Goal: Transaction & Acquisition: Book appointment/travel/reservation

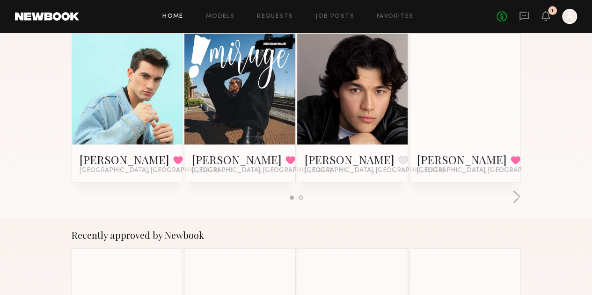
scroll to position [205, 0]
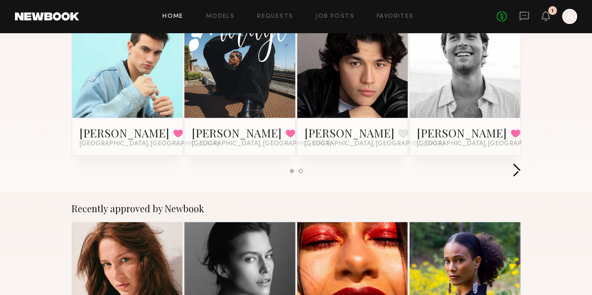
click at [521, 163] on button "button" at bounding box center [516, 170] width 9 height 15
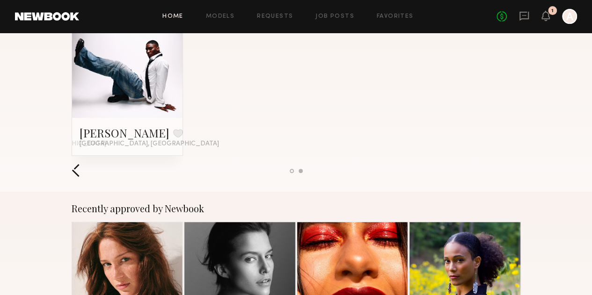
click at [72, 163] on button "button" at bounding box center [76, 170] width 9 height 15
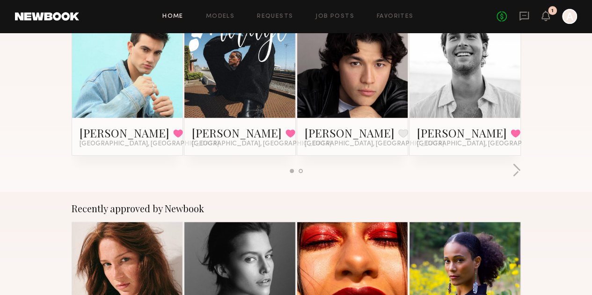
click at [217, 88] on link at bounding box center [239, 62] width 51 height 111
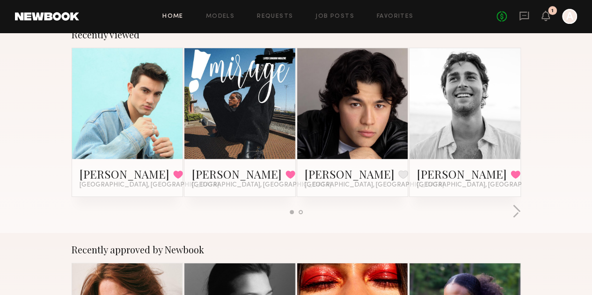
click at [376, 130] on link at bounding box center [352, 103] width 51 height 111
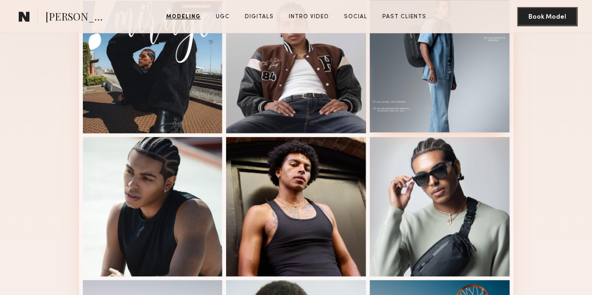
scroll to position [246, 0]
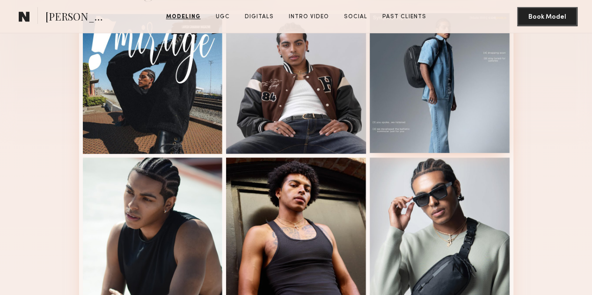
click at [435, 100] on div at bounding box center [440, 83] width 140 height 140
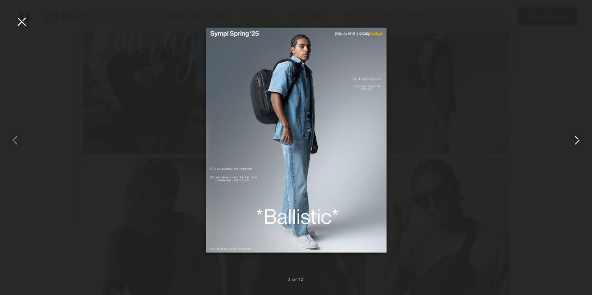
click at [579, 140] on common-icon at bounding box center [577, 140] width 15 height 15
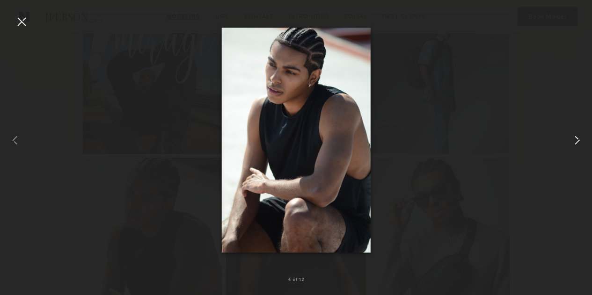
click at [579, 140] on common-icon at bounding box center [577, 140] width 15 height 15
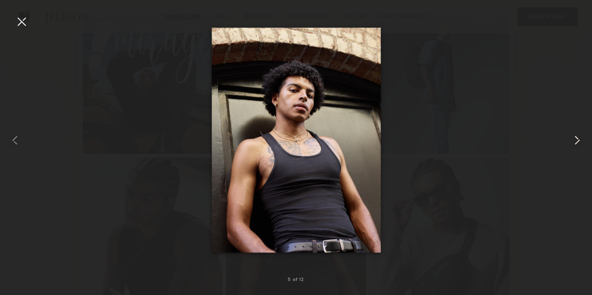
click at [579, 140] on common-icon at bounding box center [577, 140] width 15 height 15
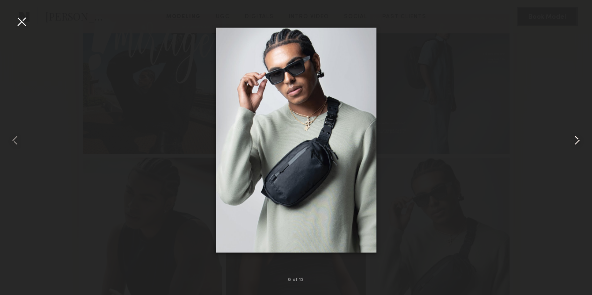
click at [579, 140] on common-icon at bounding box center [577, 140] width 15 height 15
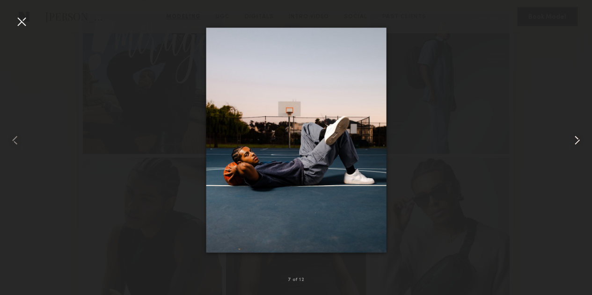
click at [579, 140] on common-icon at bounding box center [577, 140] width 15 height 15
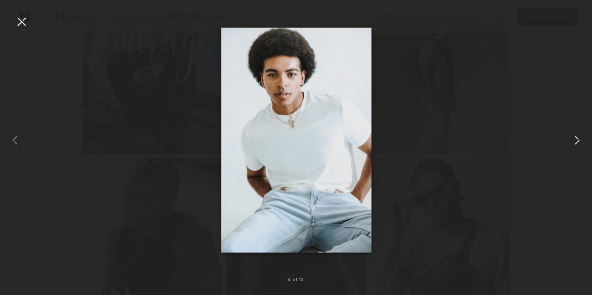
click at [579, 140] on common-icon at bounding box center [577, 140] width 15 height 15
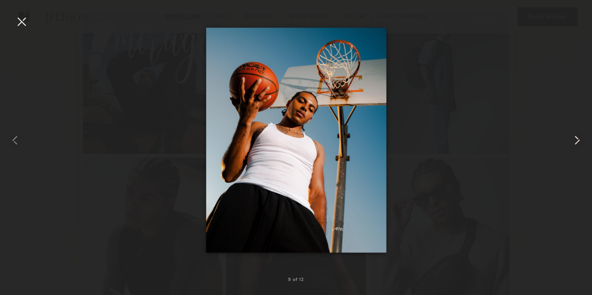
click at [579, 140] on common-icon at bounding box center [577, 140] width 15 height 15
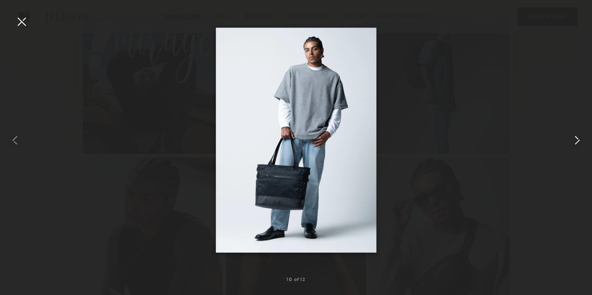
click at [579, 140] on common-icon at bounding box center [577, 140] width 15 height 15
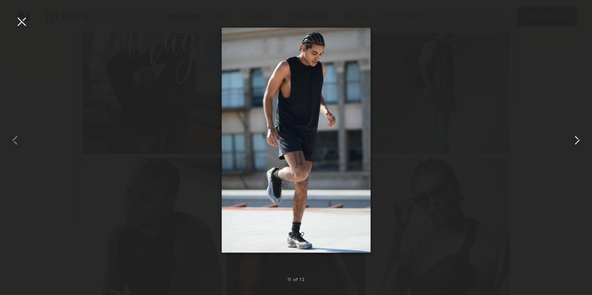
click at [579, 140] on common-icon at bounding box center [577, 140] width 15 height 15
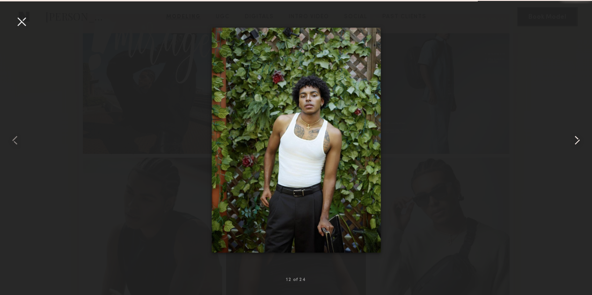
click at [579, 140] on common-icon at bounding box center [577, 140] width 15 height 15
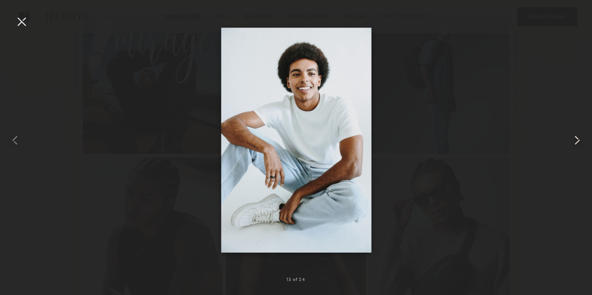
click at [579, 140] on common-icon at bounding box center [577, 140] width 15 height 15
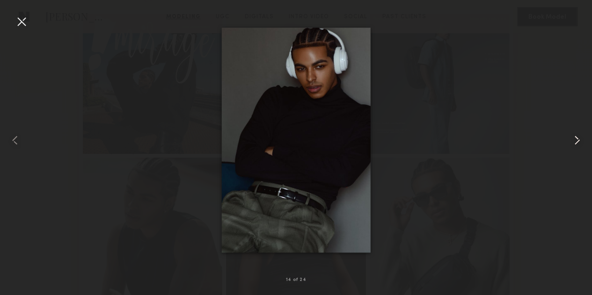
click at [579, 140] on common-icon at bounding box center [577, 140] width 15 height 15
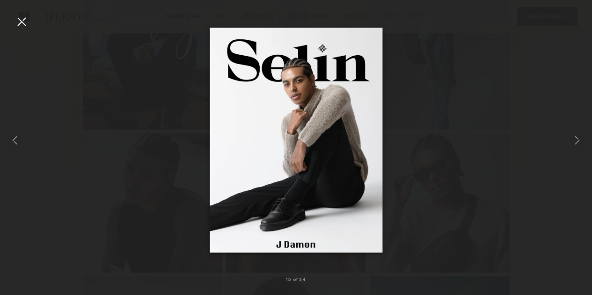
scroll to position [273, 0]
click at [19, 27] on div at bounding box center [21, 21] width 15 height 15
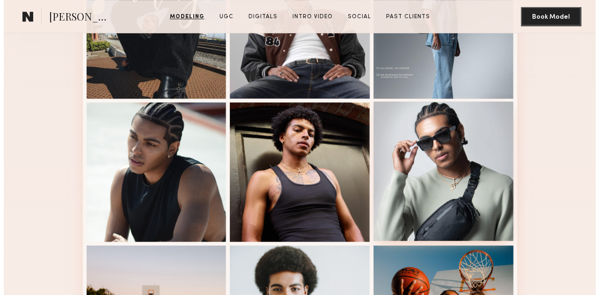
scroll to position [0, 0]
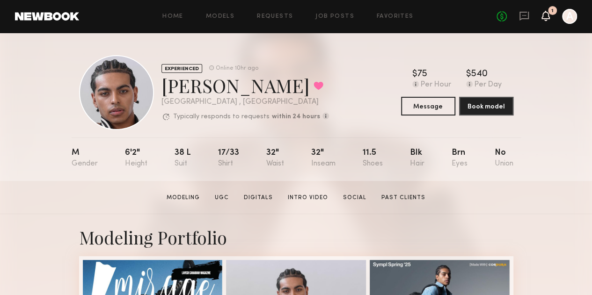
click at [543, 16] on icon at bounding box center [545, 15] width 7 height 7
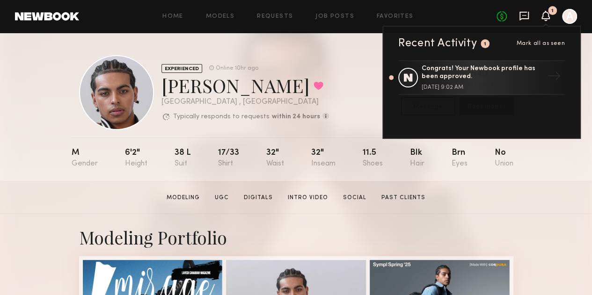
click at [525, 18] on icon at bounding box center [524, 16] width 9 height 9
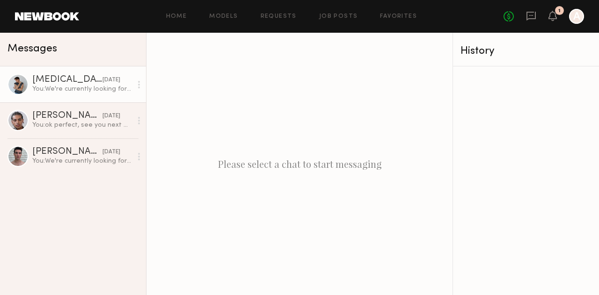
click at [80, 91] on div "You: We're currently looking for male models for our apparel shoots. This will …" at bounding box center [82, 89] width 100 height 9
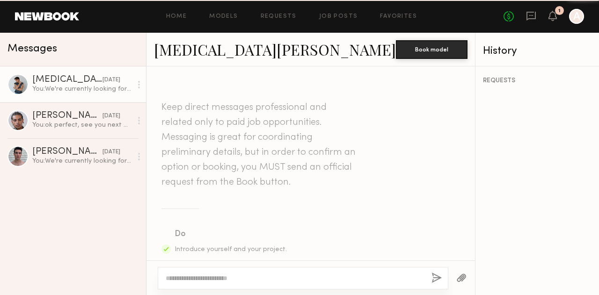
scroll to position [392, 0]
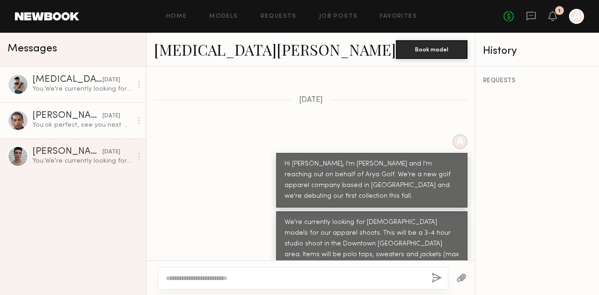
click at [87, 117] on div "Jaylin D." at bounding box center [67, 115] width 70 height 9
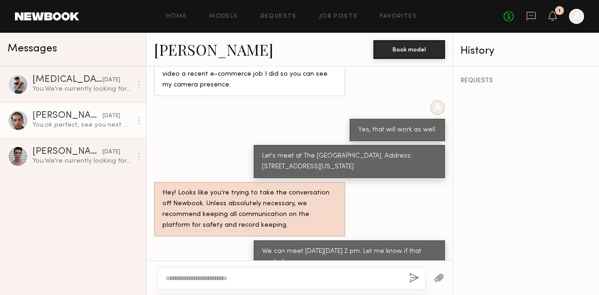
scroll to position [309, 0]
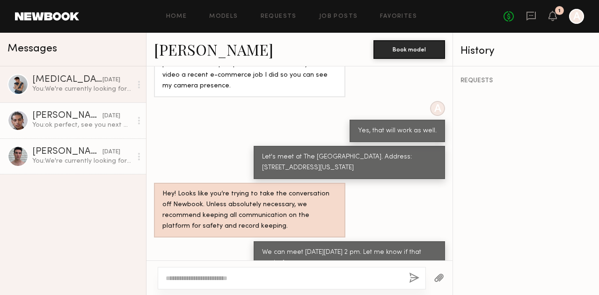
click at [63, 154] on div "Brad B." at bounding box center [67, 152] width 70 height 9
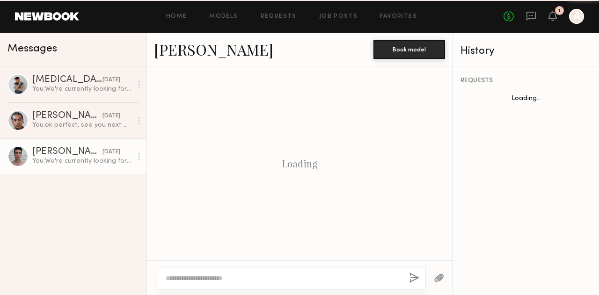
scroll to position [392, 0]
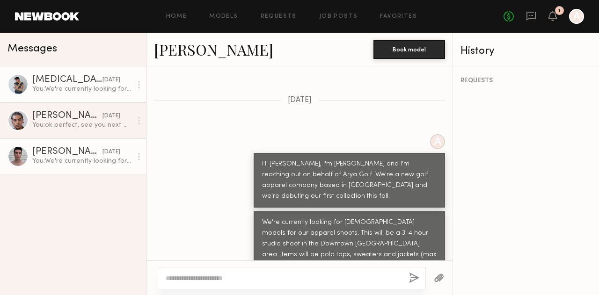
click at [15, 85] on div at bounding box center [17, 84] width 21 height 21
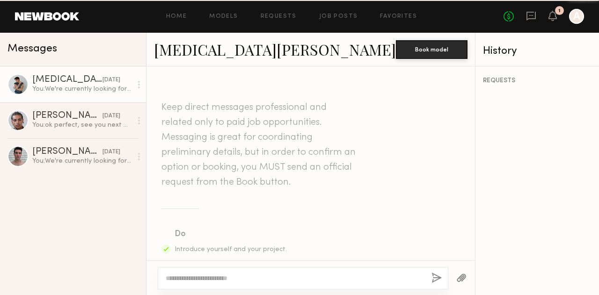
scroll to position [392, 0]
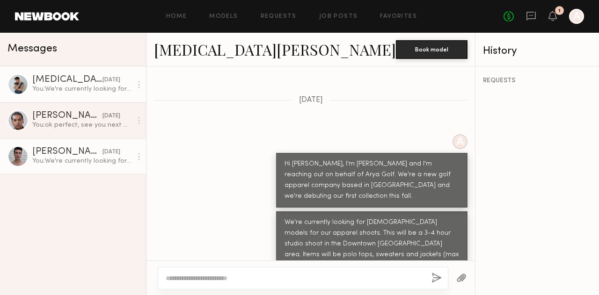
click at [16, 156] on div at bounding box center [17, 156] width 21 height 21
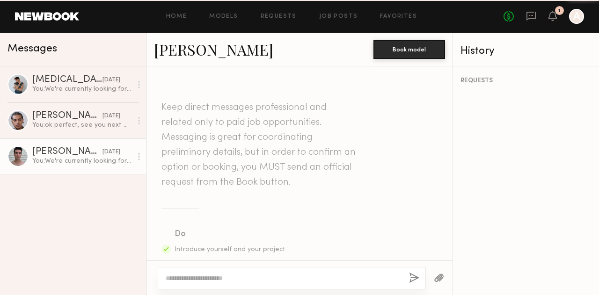
scroll to position [392, 0]
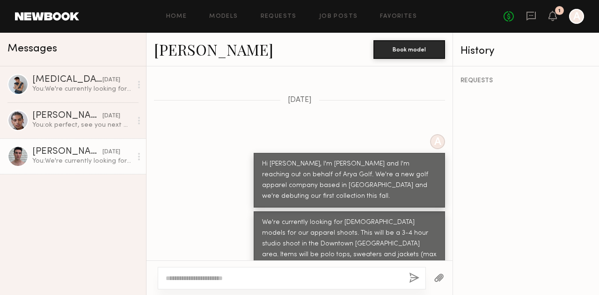
click at [16, 157] on div at bounding box center [17, 156] width 21 height 21
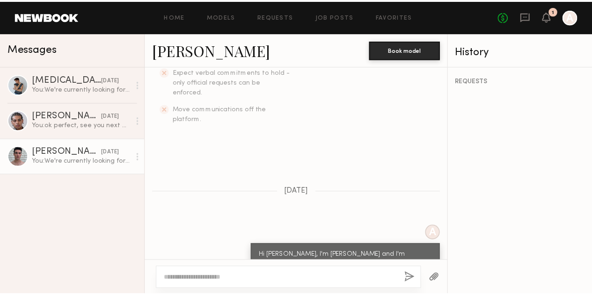
scroll to position [300, 0]
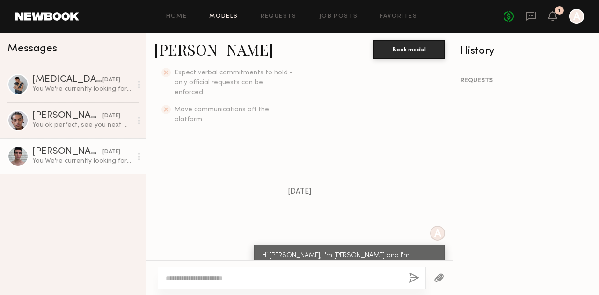
click at [219, 15] on link "Models" at bounding box center [223, 17] width 29 height 6
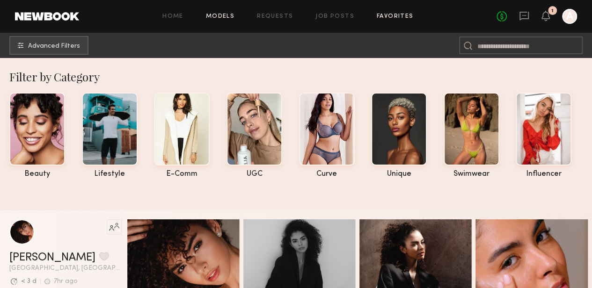
click at [396, 16] on link "Favorites" at bounding box center [395, 17] width 37 height 6
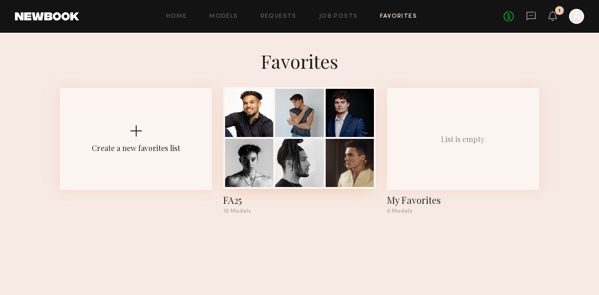
click at [317, 149] on div at bounding box center [299, 163] width 48 height 48
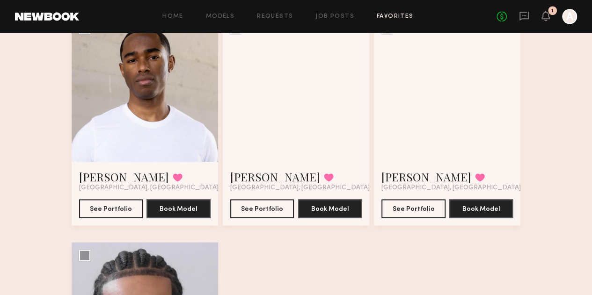
scroll to position [552, 0]
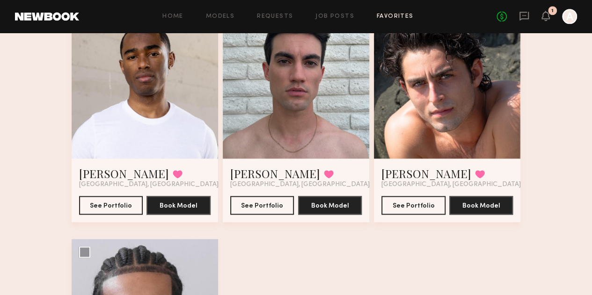
click at [328, 149] on div at bounding box center [296, 85] width 147 height 147
click at [303, 128] on div at bounding box center [296, 85] width 147 height 147
click at [258, 214] on button "See Portfolio" at bounding box center [262, 205] width 64 height 19
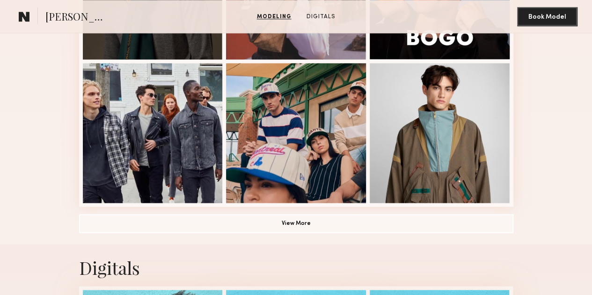
scroll to position [662, 0]
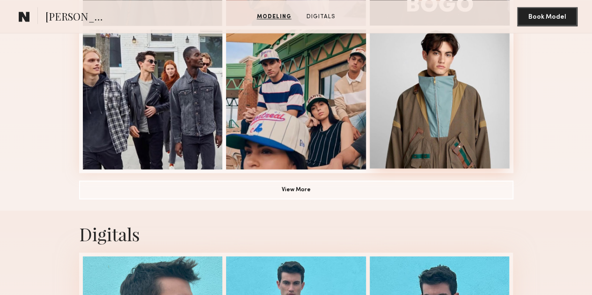
click at [441, 142] on div at bounding box center [440, 99] width 140 height 140
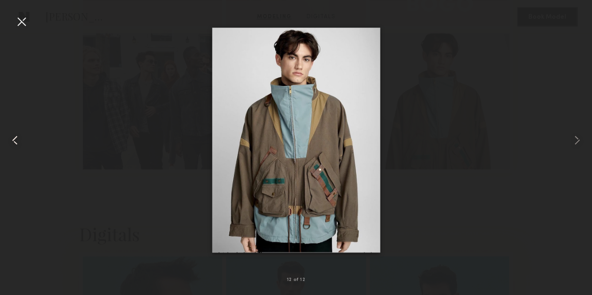
click at [14, 145] on common-icon at bounding box center [14, 140] width 15 height 15
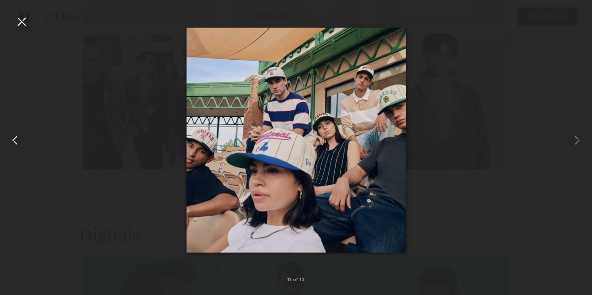
click at [14, 145] on common-icon at bounding box center [14, 140] width 15 height 15
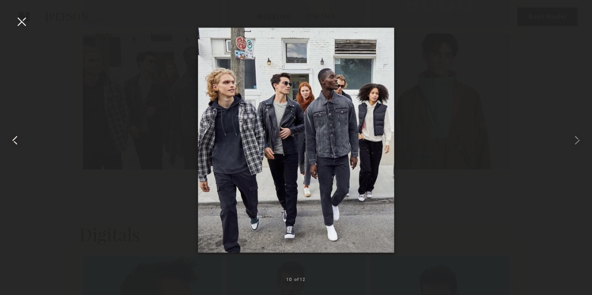
click at [14, 145] on common-icon at bounding box center [14, 140] width 15 height 15
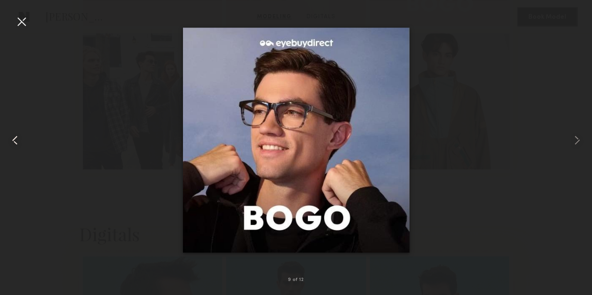
click at [14, 145] on common-icon at bounding box center [14, 140] width 15 height 15
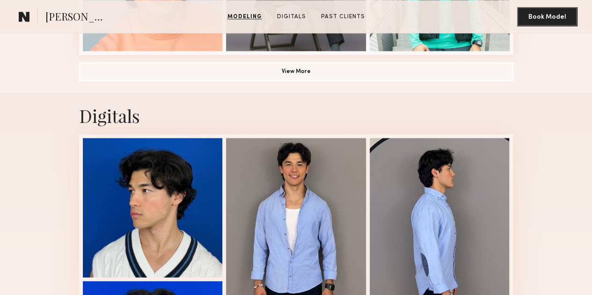
scroll to position [686, 0]
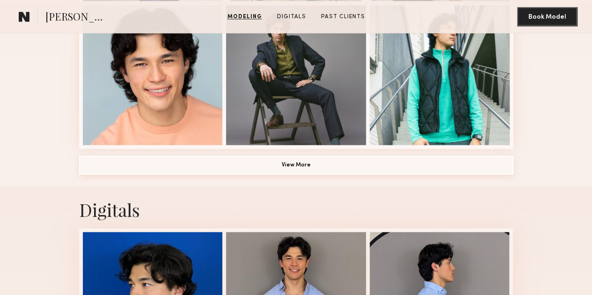
click at [299, 175] on button "View More" at bounding box center [296, 165] width 435 height 19
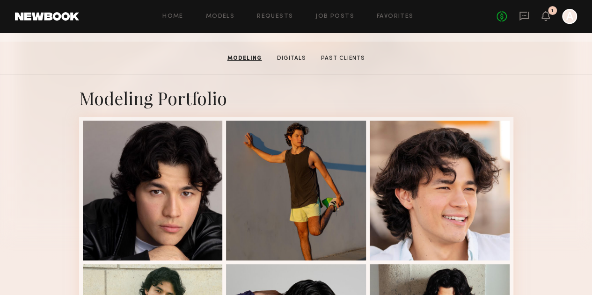
scroll to position [73, 0]
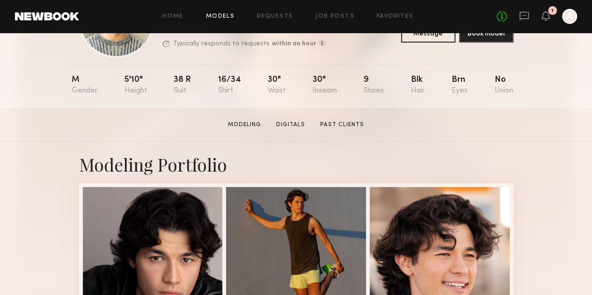
click at [230, 15] on link "Models" at bounding box center [220, 17] width 29 height 6
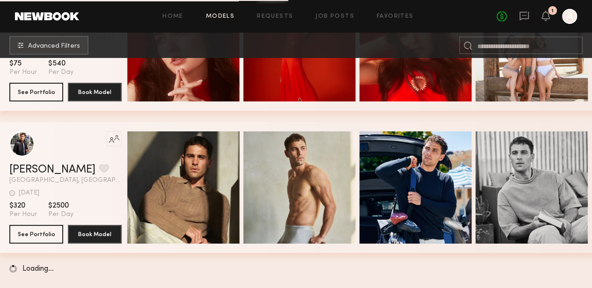
scroll to position [1656, 0]
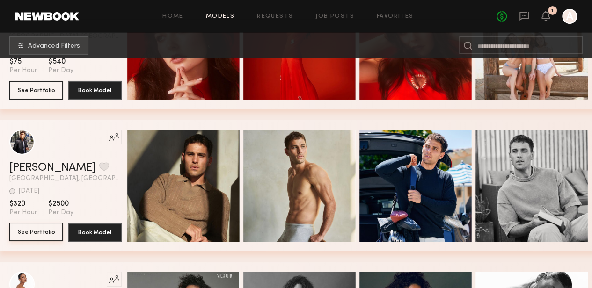
click at [29, 235] on button "See Portfolio" at bounding box center [36, 232] width 54 height 19
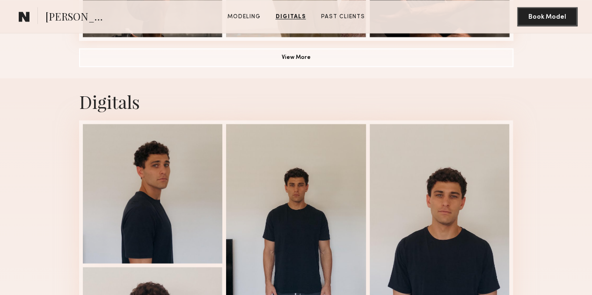
scroll to position [742, 0]
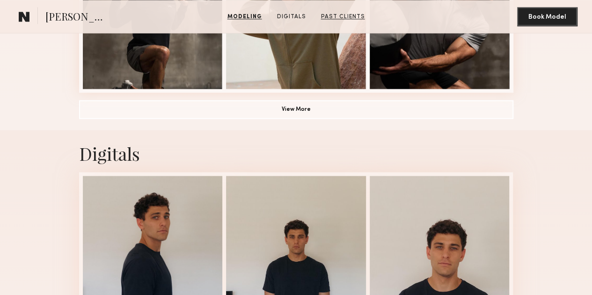
click at [343, 17] on link "Past Clients" at bounding box center [343, 17] width 52 height 8
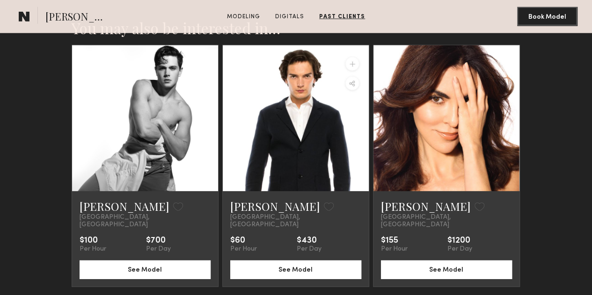
scroll to position [1304, 0]
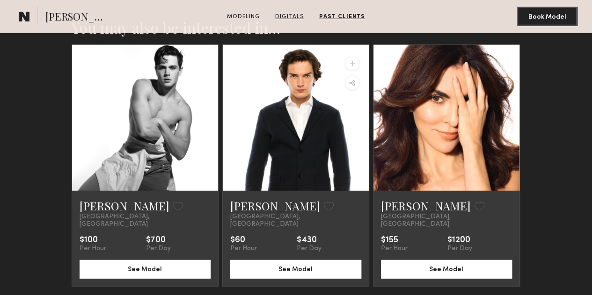
click at [292, 14] on link "Digitals" at bounding box center [290, 17] width 37 height 8
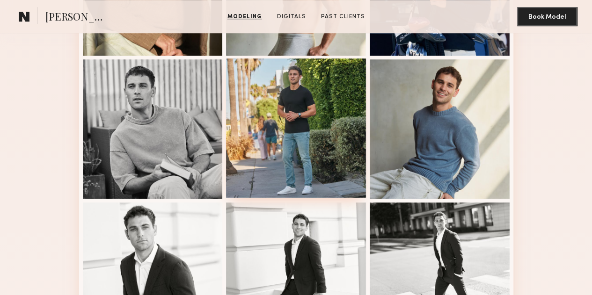
scroll to position [345, 0]
